Goal: Information Seeking & Learning: Learn about a topic

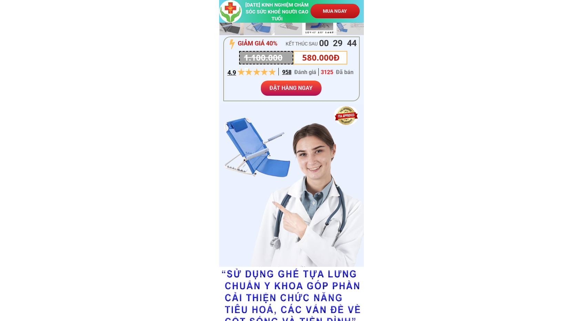
scroll to position [379, 0]
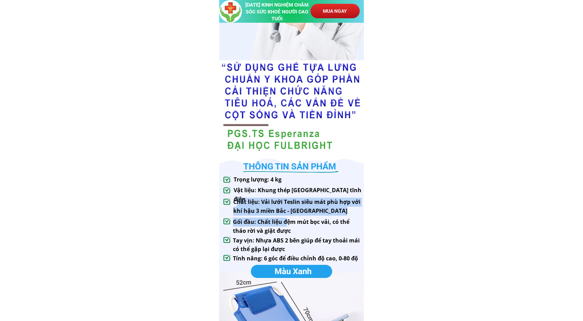
drag, startPoint x: 238, startPoint y: 203, endPoint x: 286, endPoint y: 219, distance: 51.1
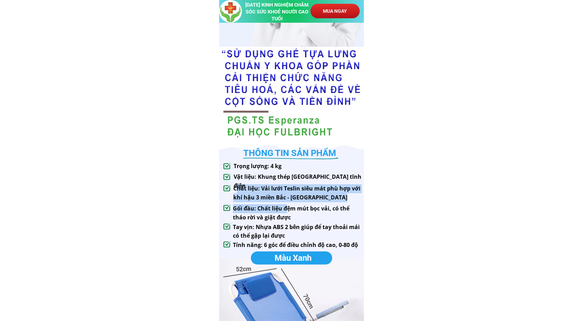
scroll to position [414, 0]
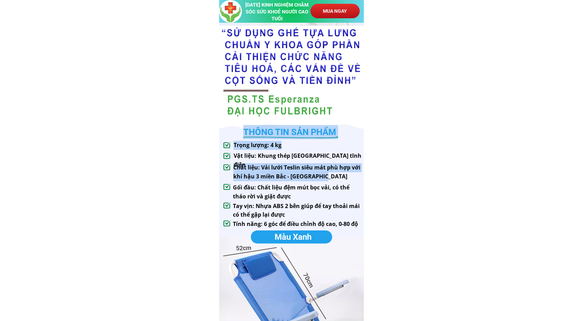
drag, startPoint x: 233, startPoint y: 153, endPoint x: 341, endPoint y: 175, distance: 109.6
click at [341, 175] on div "THÔNG TIN SẢN PHẨM Trọng lượng: 4 kg Chất liệu: Vải lưới Teslin siêu mát phù hợ…" at bounding box center [291, 323] width 145 height 407
click at [335, 178] on h3 "Chất liệu: Vải lưới Teslin siêu mát phù hợp với khí hậu 3 miền Bắc - [GEOGRAPHI…" at bounding box center [299, 172] width 133 height 18
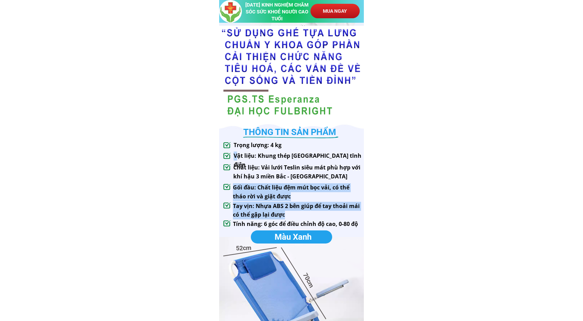
drag, startPoint x: 332, startPoint y: 180, endPoint x: 237, endPoint y: 155, distance: 97.7
click at [237, 155] on div "THÔNG TIN SẢN PHẨM Trọng lượng: 4 kg Chất liệu: Vải lưới Teslin siêu mát phù hợ…" at bounding box center [291, 323] width 145 height 407
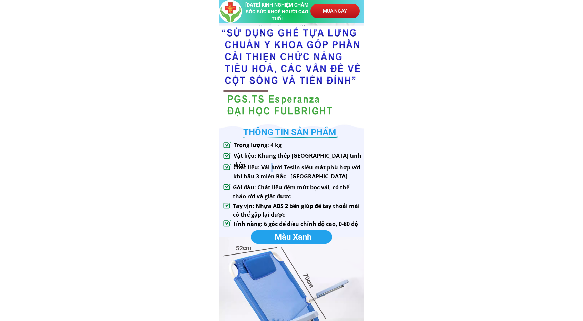
click at [272, 166] on h3 "Chất liệu: Vải lưới Teslin siêu mát phù hợp với khí hậu 3 miền Bắc - [GEOGRAPHI…" at bounding box center [299, 172] width 133 height 18
drag, startPoint x: 263, startPoint y: 155, endPoint x: 365, endPoint y: 159, distance: 102.1
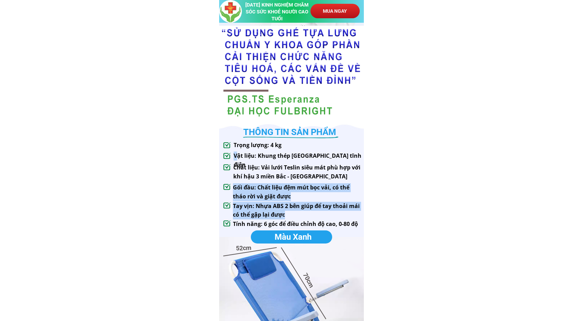
drag, startPoint x: 322, startPoint y: 175, endPoint x: 238, endPoint y: 156, distance: 86.1
click at [238, 156] on div "THÔNG TIN SẢN PHẨM Trọng lượng: 4 kg Chất liệu: Vải lưới Teslin siêu mát phù hợ…" at bounding box center [291, 323] width 145 height 407
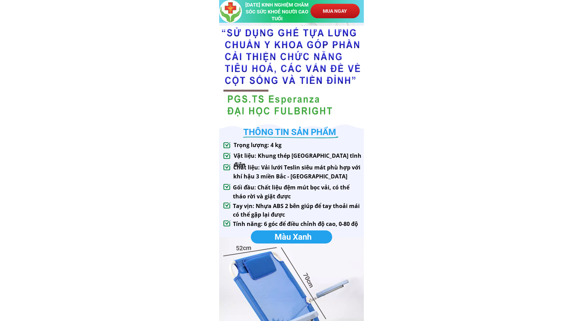
click at [314, 172] on h3 "Chất liệu: Vải lưới Teslin siêu mát phù hợp với khí hậu 3 miền Bắc - [GEOGRAPHI…" at bounding box center [299, 172] width 133 height 18
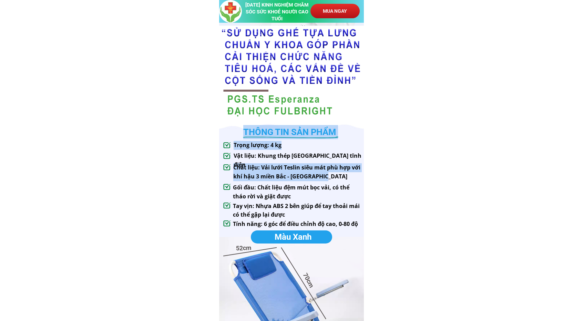
drag, startPoint x: 326, startPoint y: 178, endPoint x: 233, endPoint y: 161, distance: 94.1
click at [233, 161] on div "THÔNG TIN SẢN PHẨM Trọng lượng: 4 kg Chất liệu: Vải lưới Teslin siêu mát phù hợ…" at bounding box center [291, 323] width 145 height 407
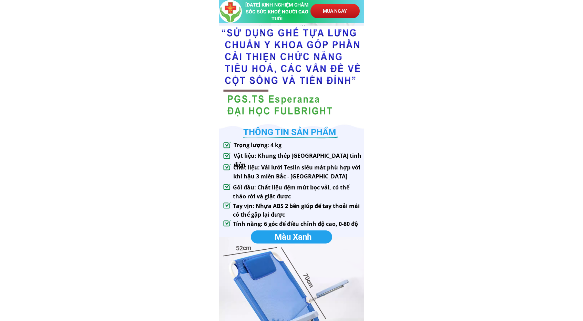
click at [251, 154] on h3 "Vật liệu: Khung thép [GEOGRAPHIC_DATA] tĩnh điện" at bounding box center [300, 161] width 132 height 18
copy div "Vật liệu: Khung thép [GEOGRAPHIC_DATA] tĩnh điện"
click at [260, 174] on h3 "Chất liệu: Vải lưới Teslin siêu mát phù hợp với khí hậu 3 miền Bắc - [GEOGRAPHI…" at bounding box center [299, 172] width 133 height 18
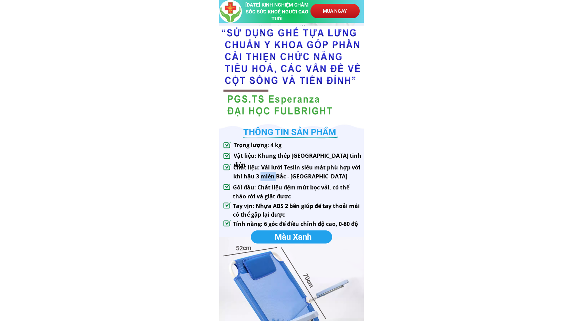
click at [260, 174] on h3 "Chất liệu: Vải lưới Teslin siêu mát phù hợp với khí hậu 3 miền Bắc - [GEOGRAPHI…" at bounding box center [299, 172] width 133 height 18
copy div "Chất liệu: Vải lưới Teslin siêu mát phù hợp với khí hậu 3 miền Bắc - [GEOGRAPHI…"
